Goal: Task Accomplishment & Management: Use online tool/utility

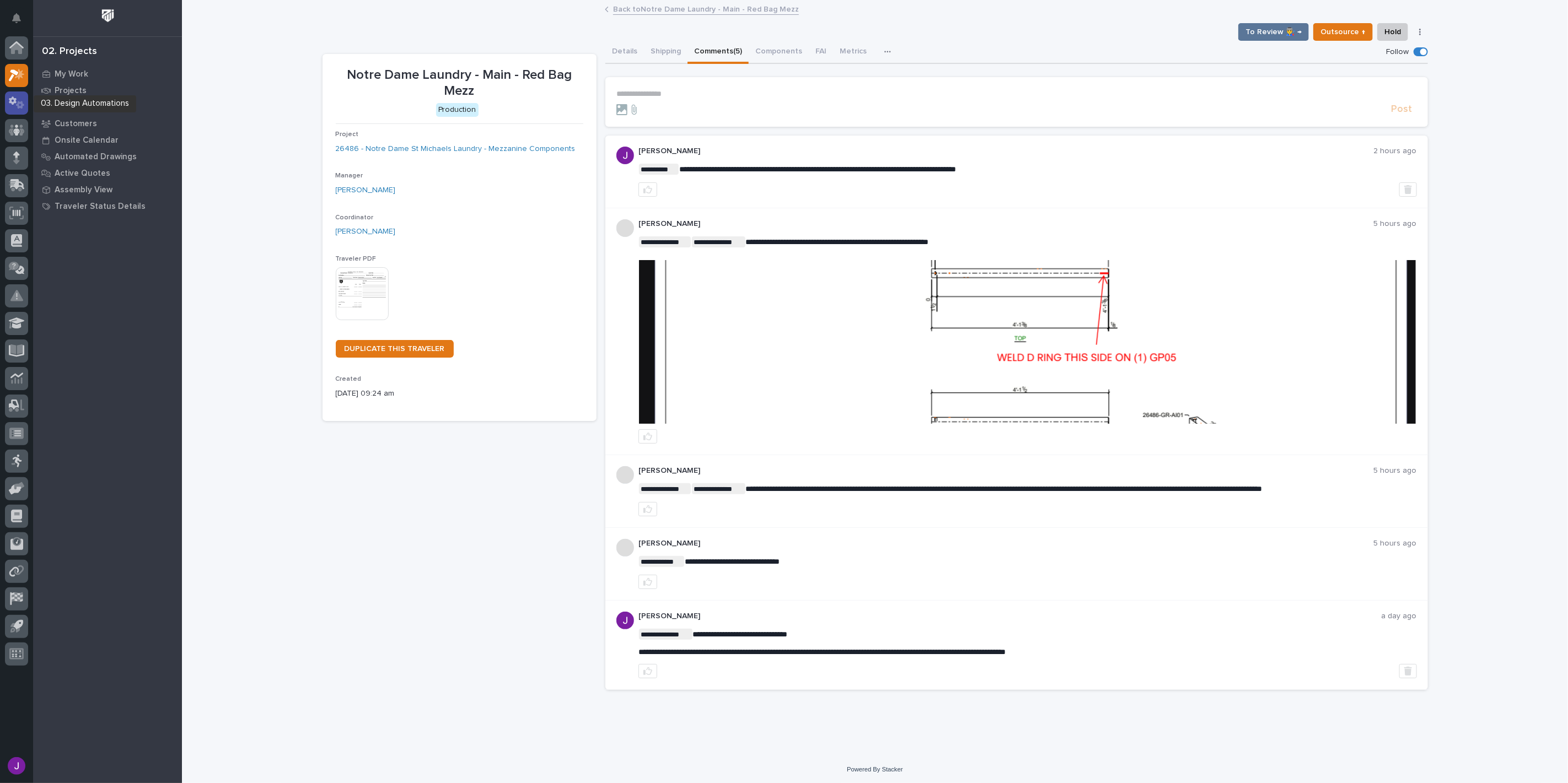
click at [9, 99] on icon at bounding box center [12, 100] width 8 height 9
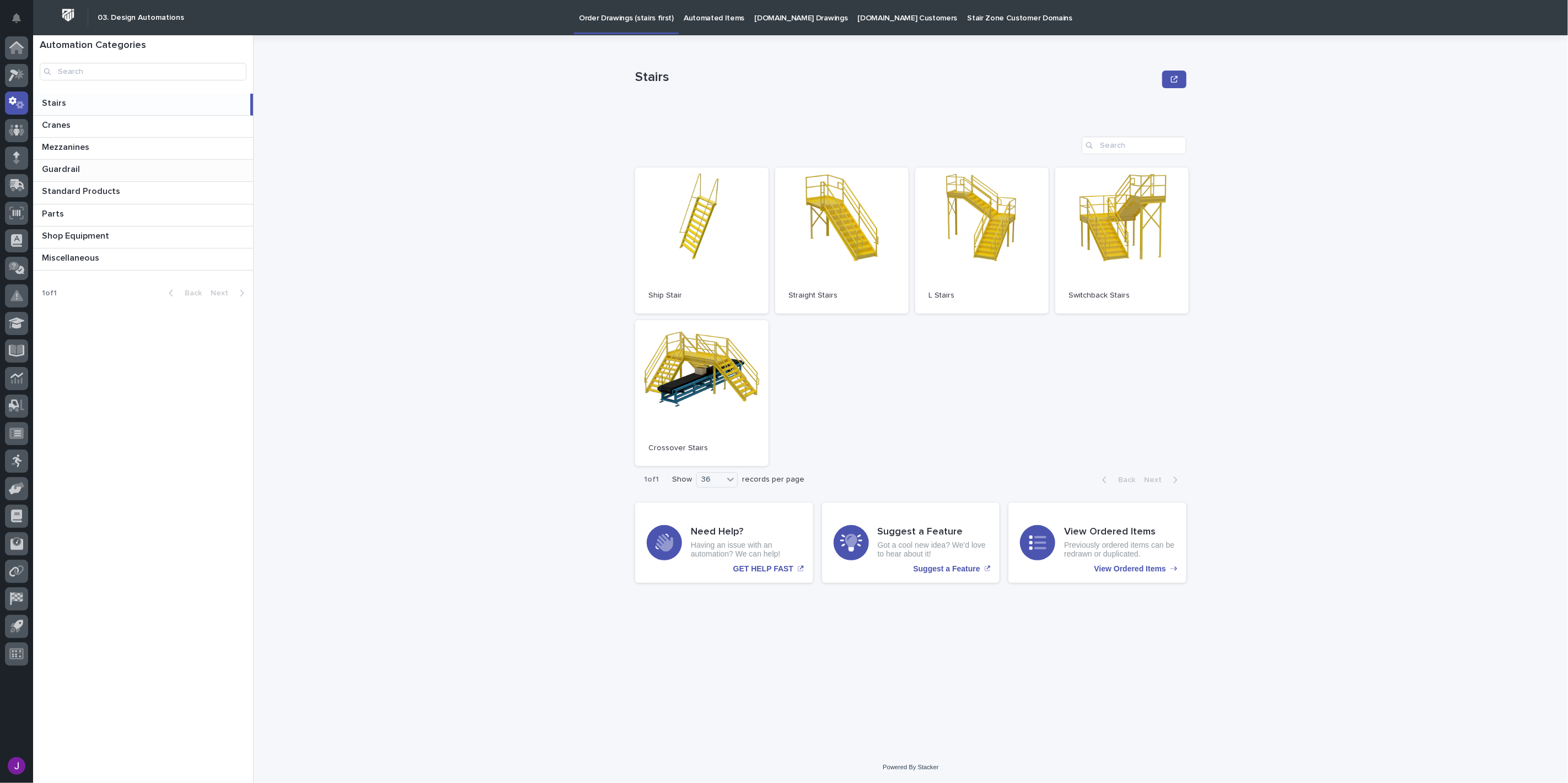
click at [135, 167] on p at bounding box center [145, 170] width 207 height 11
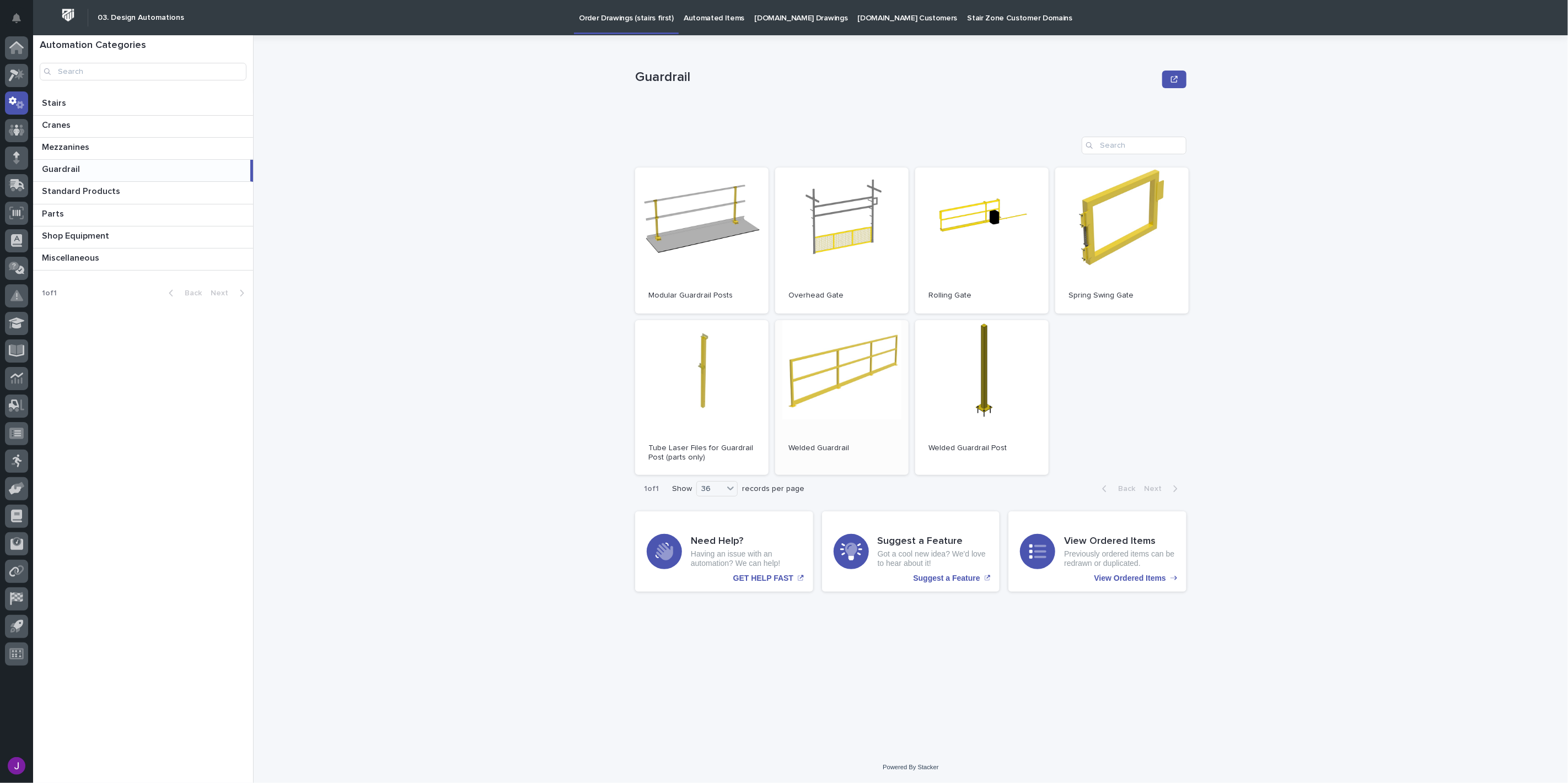
click at [848, 377] on link "Open" at bounding box center [842, 398] width 133 height 155
click at [679, 20] on div "Automated Items" at bounding box center [713, 11] width 71 height 23
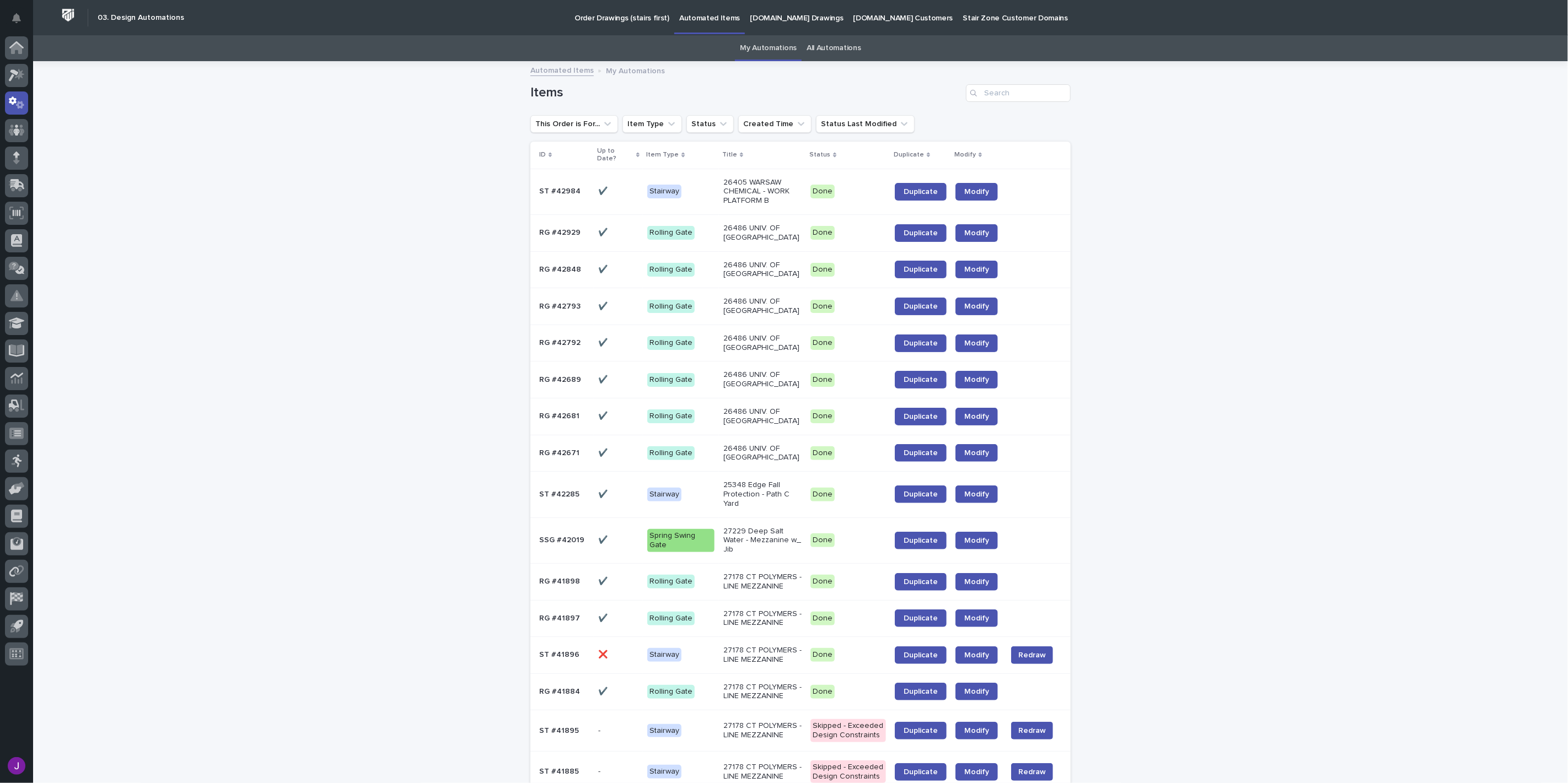
click at [871, 79] on div "Items" at bounding box center [800, 88] width 540 height 53
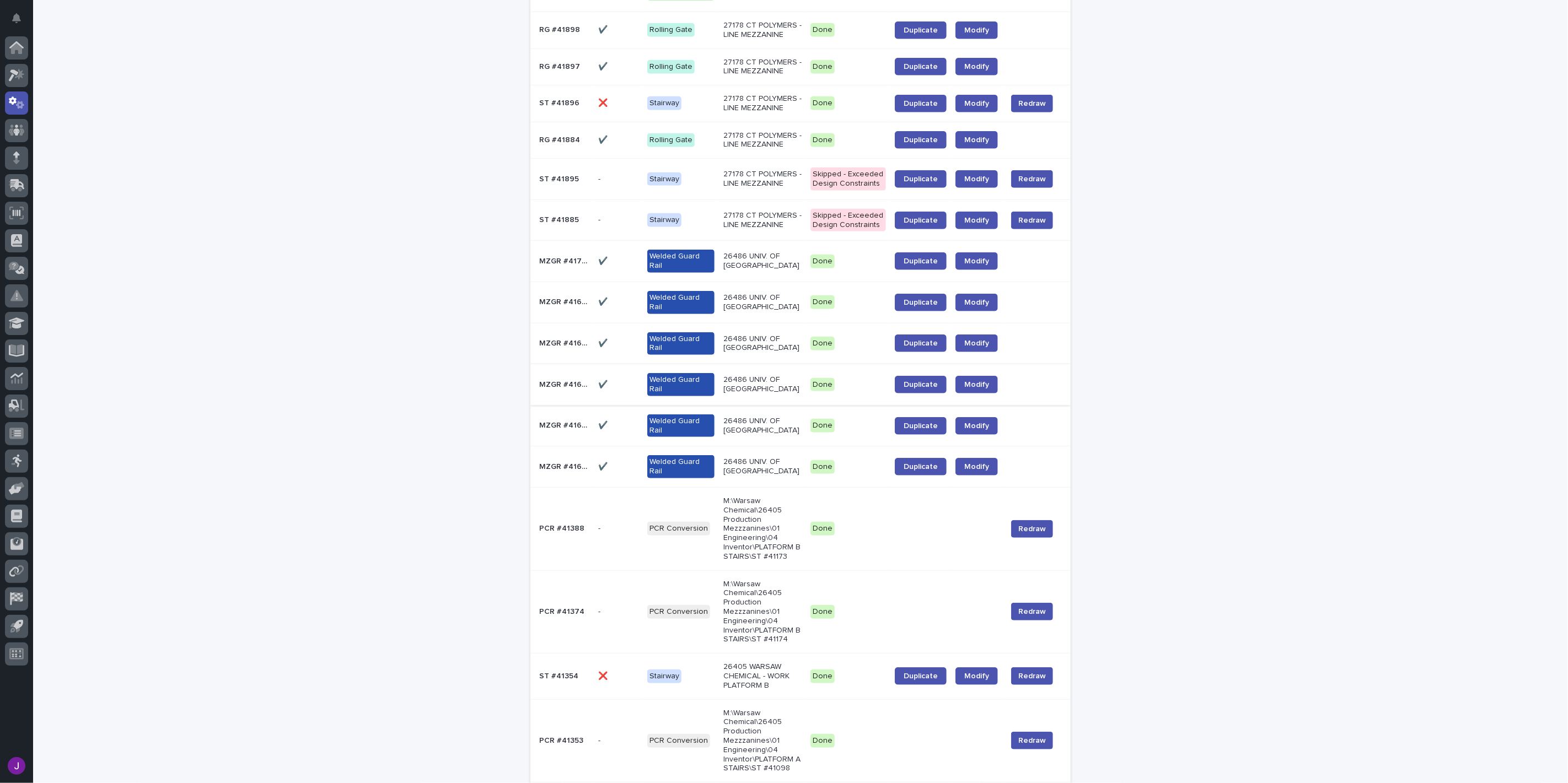
scroll to position [551, 0]
click at [923, 266] on span "Duplicate" at bounding box center [921, 261] width 34 height 8
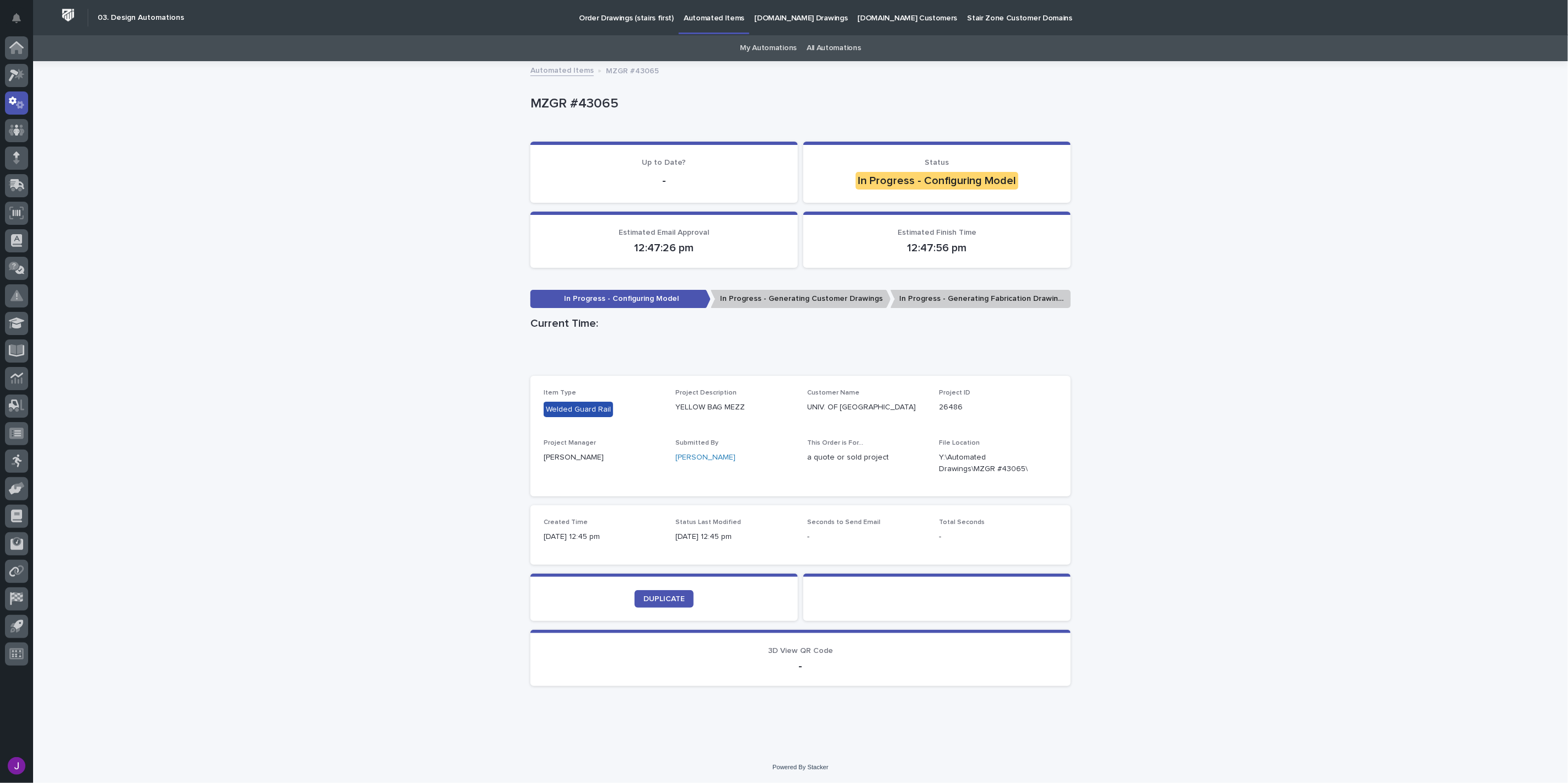
click at [423, 530] on div "Loading... Saving… Loading... Saving… MZGR #43065 MZGR #43065 Sorry, there was …" at bounding box center [800, 407] width 1535 height 690
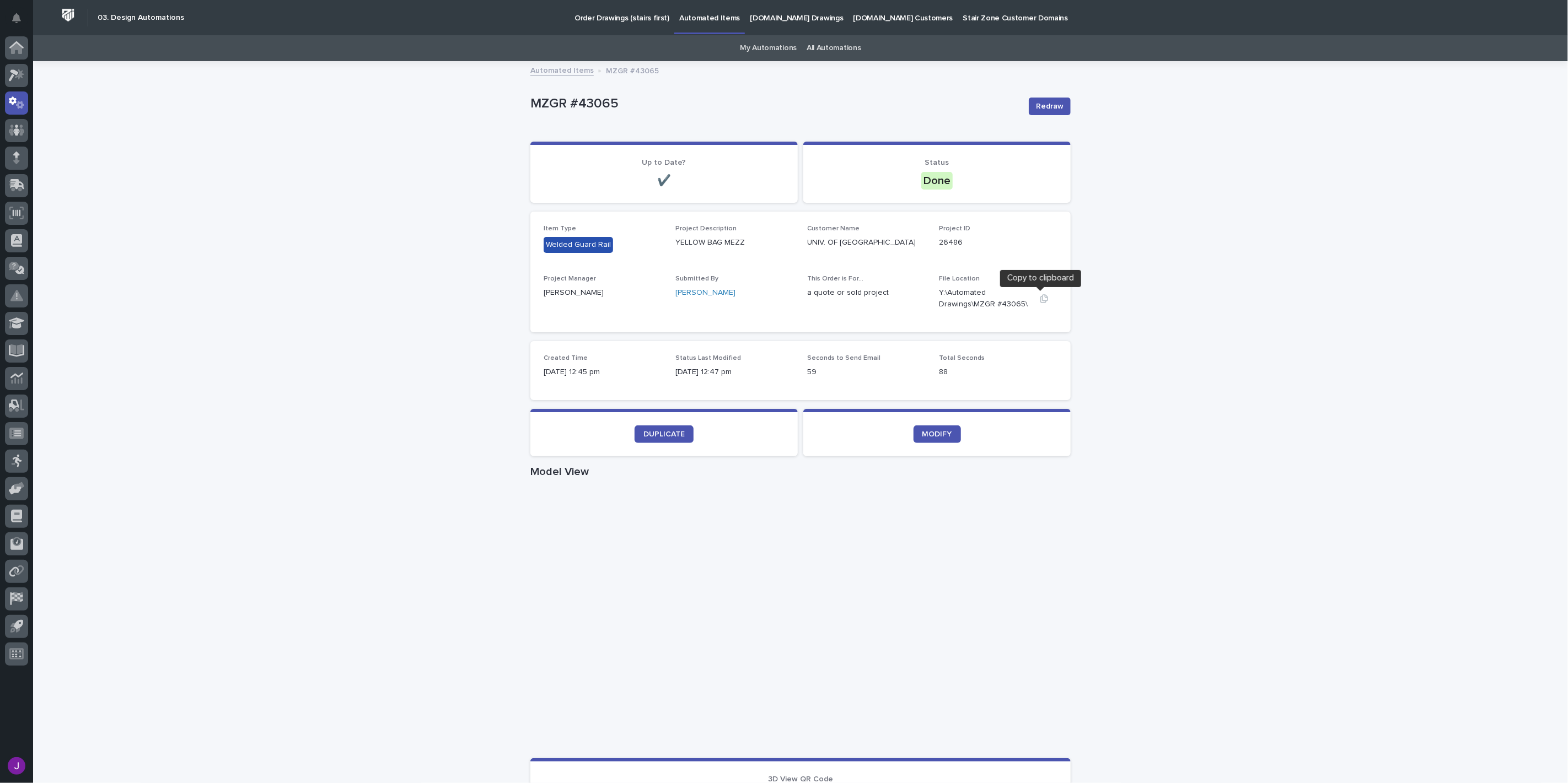
click at [1040, 303] on div at bounding box center [1044, 299] width 26 height 11
click at [1040, 298] on icon "button" at bounding box center [1044, 299] width 9 height 9
click at [1040, 295] on icon "button" at bounding box center [1044, 299] width 9 height 9
click at [413, 252] on div "Loading... Saving… Loading... Saving… MZGR #43065 Redraw MZGR #43065 Redraw Sor…" at bounding box center [800, 638] width 1535 height 1152
click at [1033, 299] on button "button" at bounding box center [1044, 299] width 26 height 9
